Goal: Task Accomplishment & Management: Manage account settings

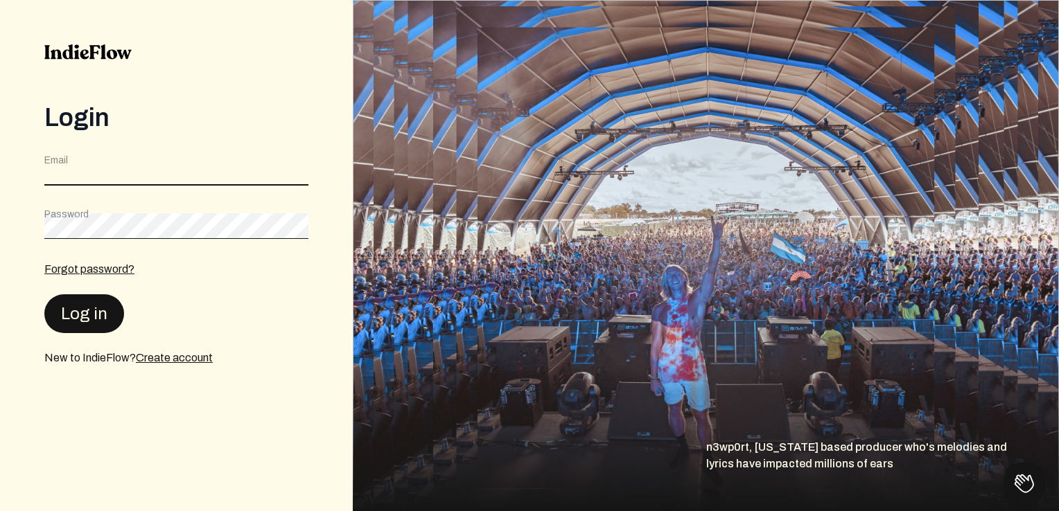
type input "[EMAIL_ADDRESS][DOMAIN_NAME]"
click at [89, 315] on button "Log in" at bounding box center [84, 313] width 80 height 39
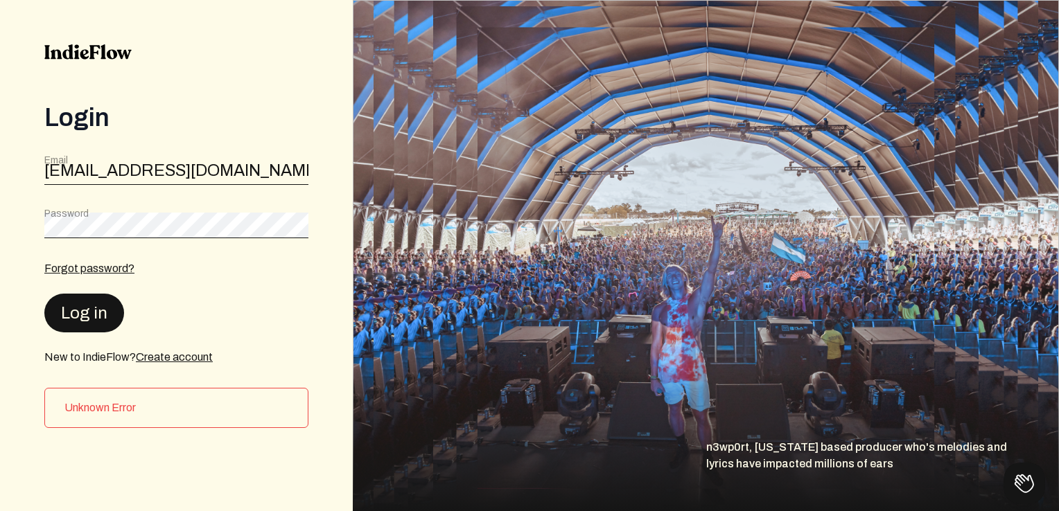
click at [83, 313] on button "Log in" at bounding box center [84, 313] width 80 height 39
click at [100, 291] on div "Forgot password? Log in New to IndieFlow? Create account" at bounding box center [176, 312] width 264 height 105
click at [97, 310] on button "Log in" at bounding box center [84, 313] width 80 height 39
click at [44, 294] on button "Log in" at bounding box center [84, 313] width 80 height 39
click at [55, 319] on button "Log in" at bounding box center [84, 313] width 80 height 39
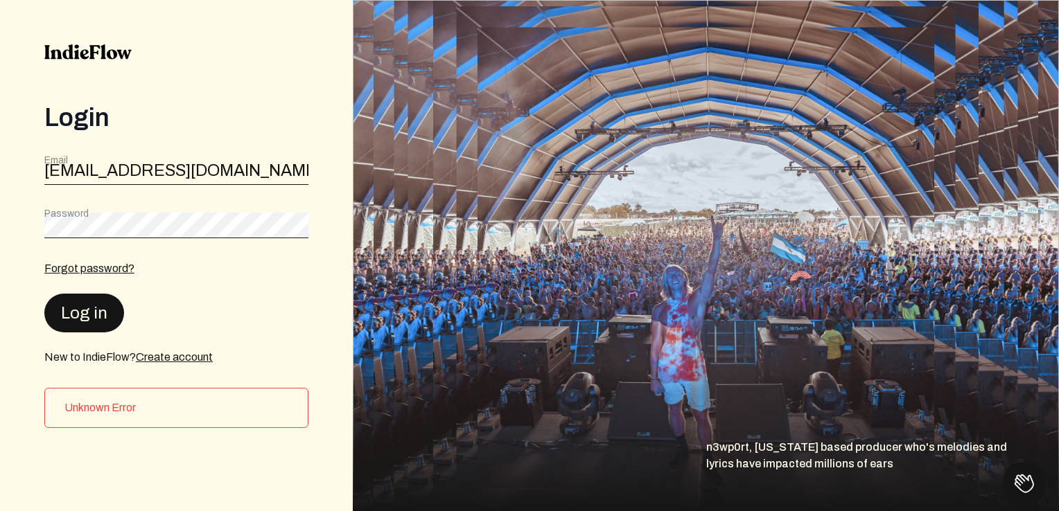
click at [55, 319] on button "Log in" at bounding box center [84, 313] width 80 height 39
